Goal: Information Seeking & Learning: Find specific fact

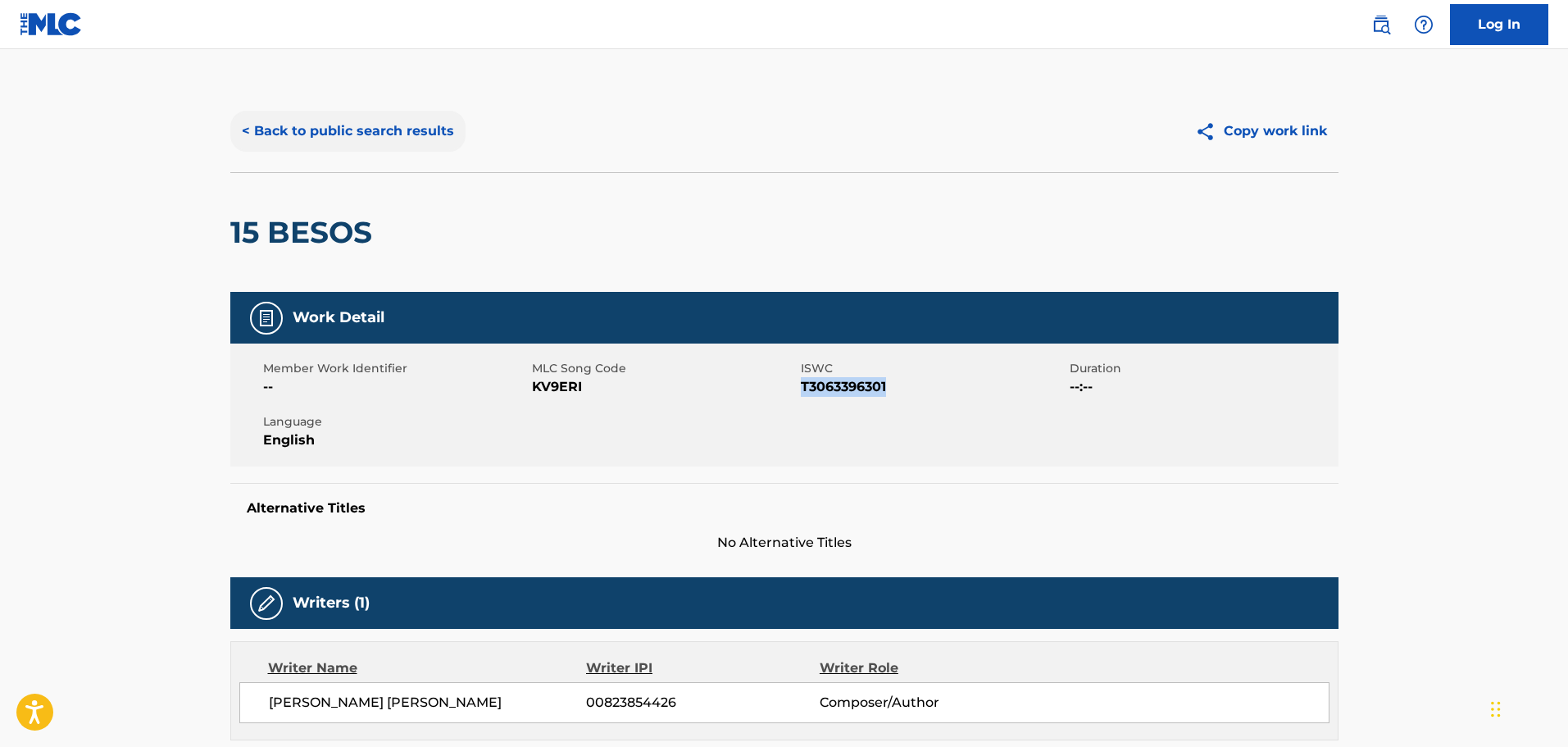
click at [368, 146] on button "< Back to public search results" at bounding box center [347, 131] width 235 height 41
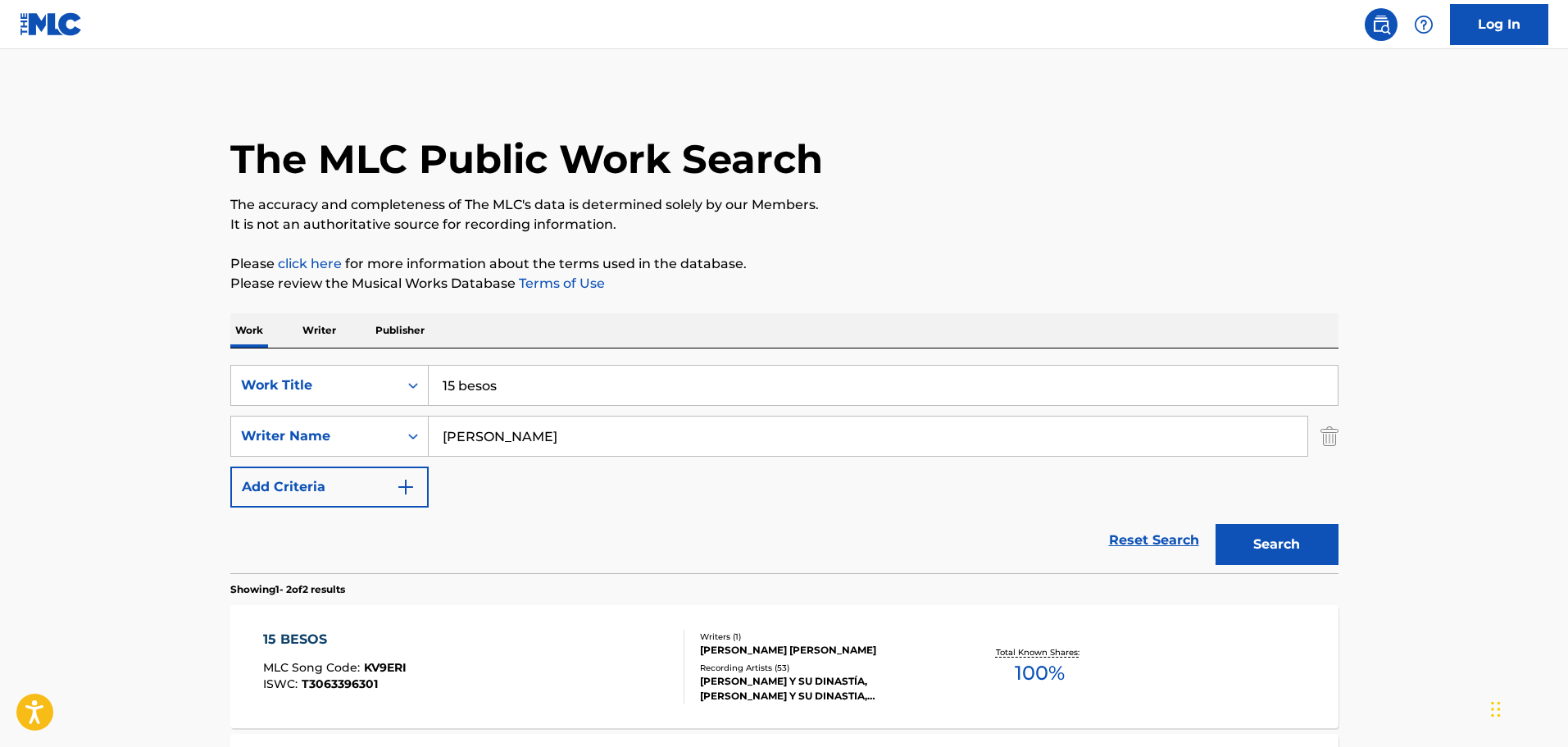
scroll to position [181, 0]
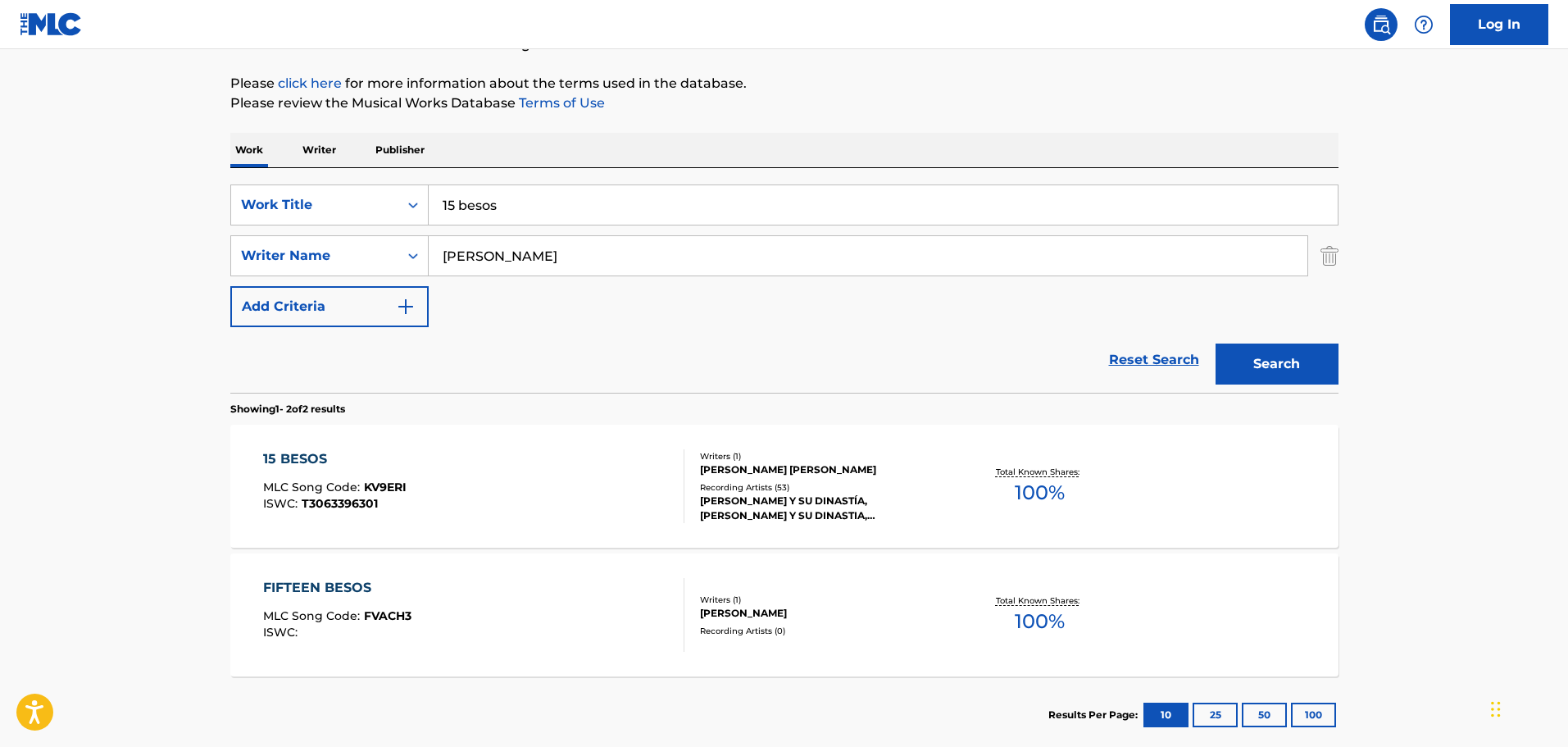
click at [696, 212] on input "15 besos" at bounding box center [882, 205] width 909 height 40
paste input "Los Animales Se Balanceaban"
click at [620, 214] on input "Los Animales Se Balanceaban" at bounding box center [882, 205] width 909 height 40
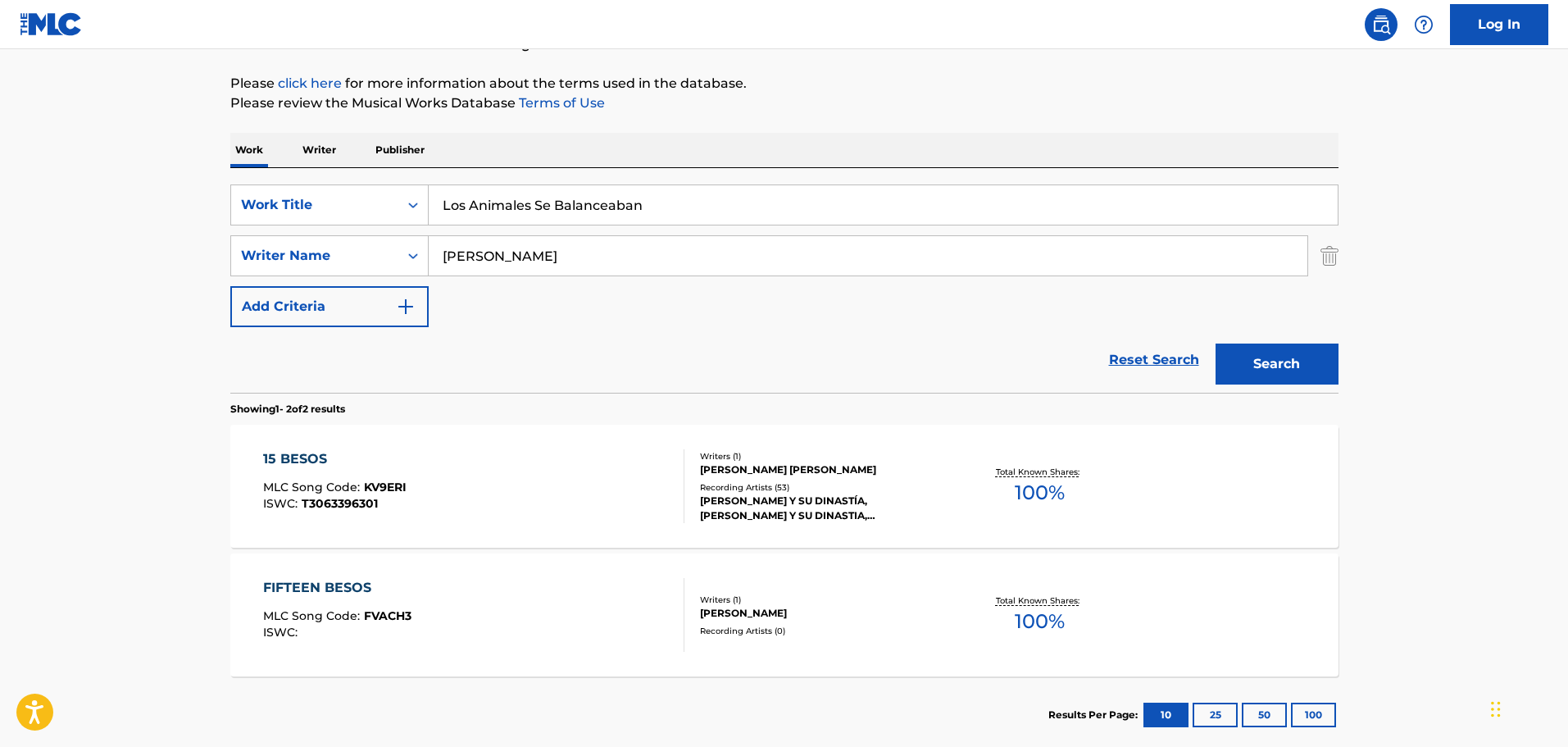
click at [620, 214] on input "Los Animales Se Balanceaban" at bounding box center [882, 205] width 909 height 40
type input "me encantaría"
click at [615, 264] on input "[PERSON_NAME]" at bounding box center [867, 256] width 879 height 40
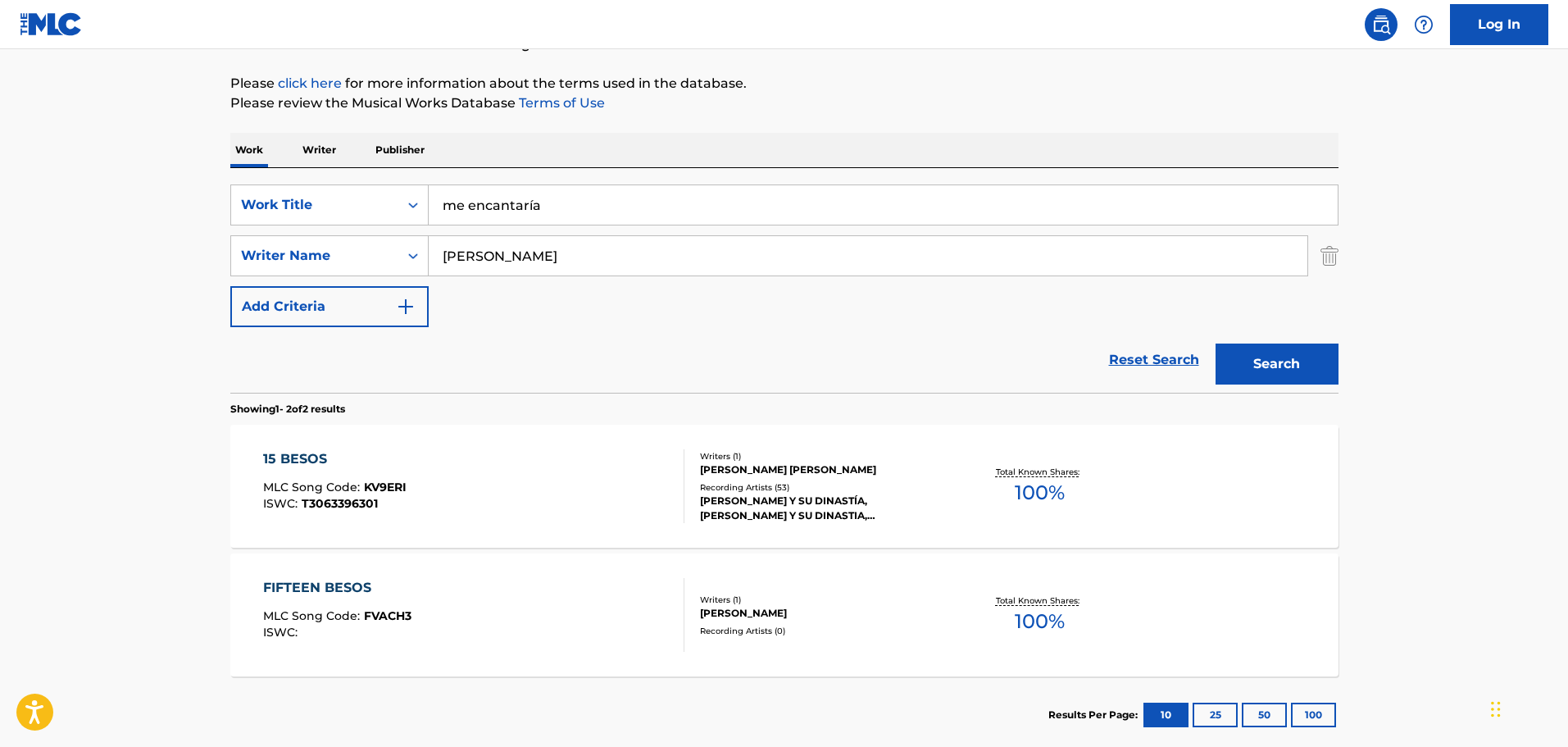
click at [615, 264] on input "[PERSON_NAME]" at bounding box center [867, 256] width 879 height 40
type input "[PERSON_NAME]"
click at [1215, 344] on button "Search" at bounding box center [1277, 364] width 123 height 41
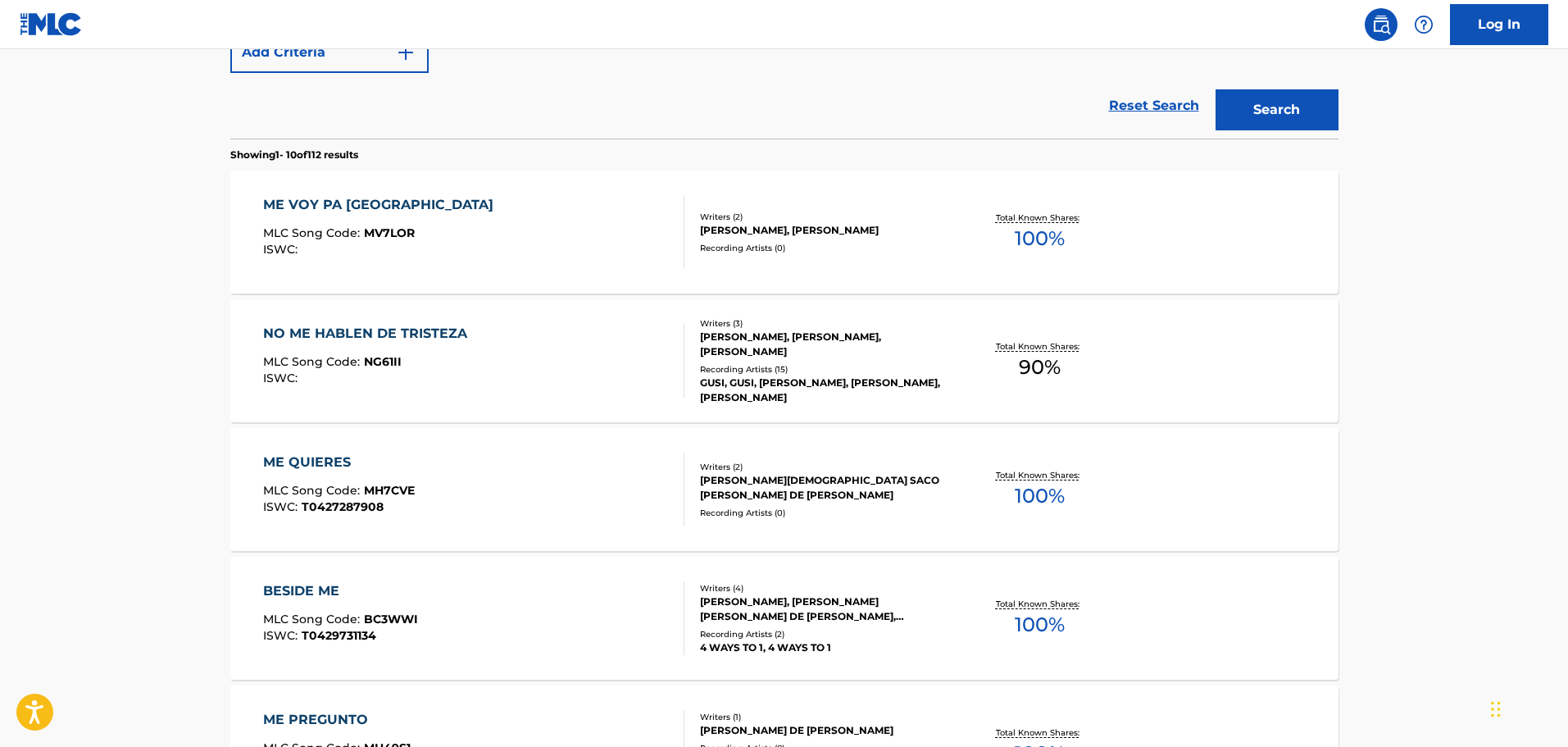
scroll to position [263, 0]
